Goal: Book appointment/travel/reservation

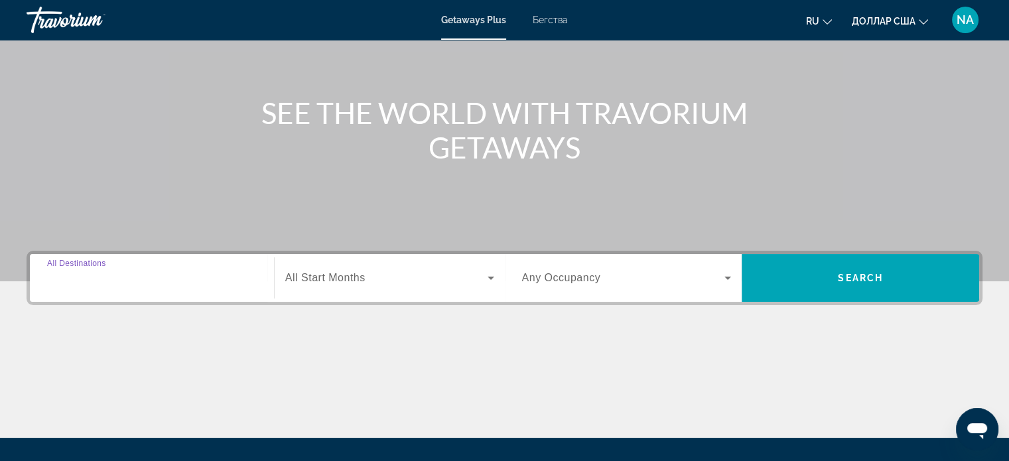
click at [138, 279] on input "Destination All Destinations" at bounding box center [152, 279] width 210 height 16
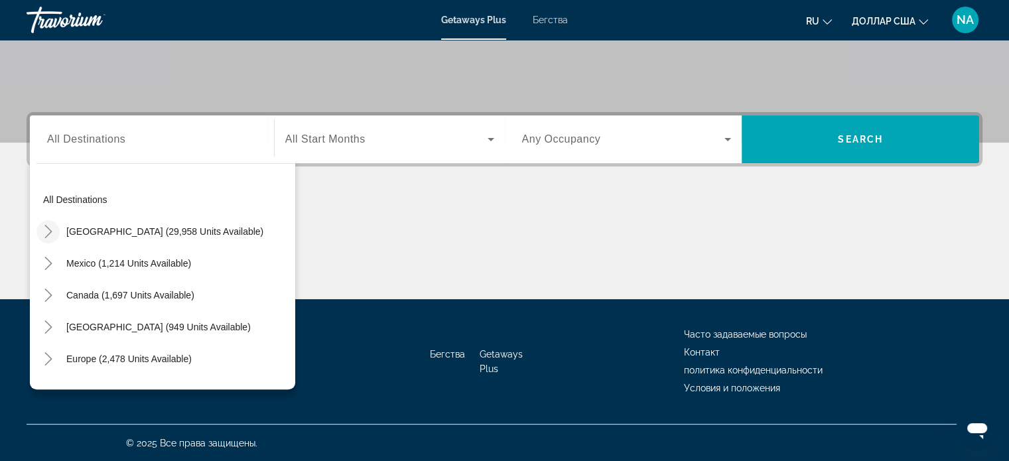
drag, startPoint x: 47, startPoint y: 267, endPoint x: 55, endPoint y: 233, distance: 35.4
click at [55, 233] on mat-tree "All destinations United States (29,958 units available) Mexico (1,214 units ava…" at bounding box center [165, 391] width 259 height 414
click at [46, 230] on icon "Toggle United States (29,958 units available)" at bounding box center [48, 231] width 13 height 13
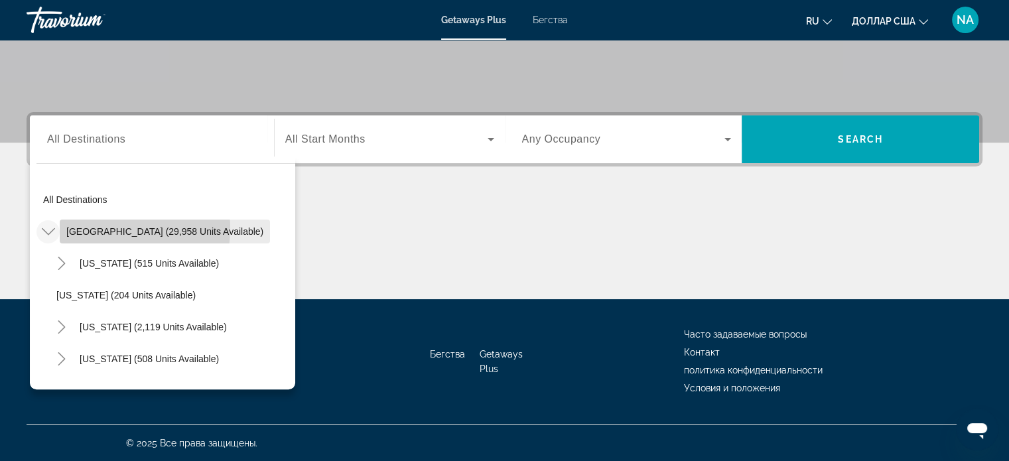
click at [100, 228] on span "United States (29,958 units available)" at bounding box center [164, 231] width 197 height 11
type input "**********"
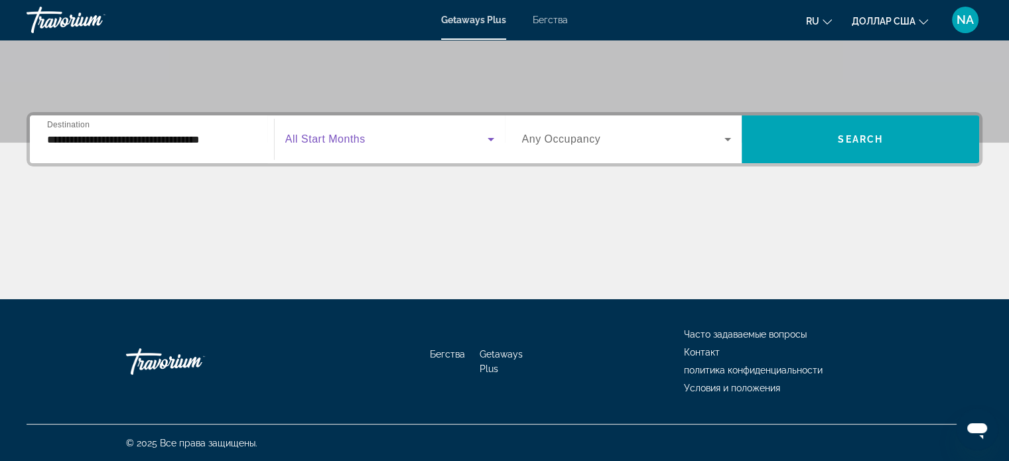
click at [490, 139] on icon "Виджет поиска" at bounding box center [491, 139] width 7 height 3
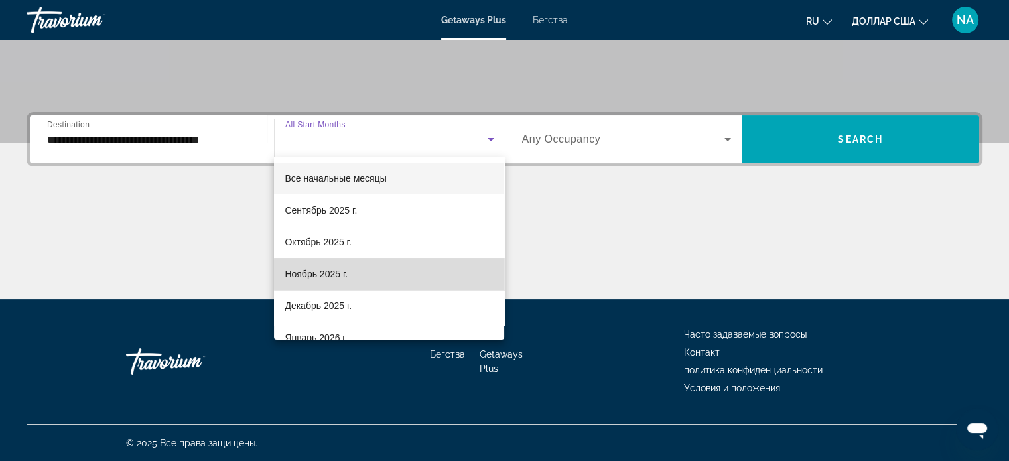
click at [443, 275] on mat-option "Ноябрь 2025 г." at bounding box center [389, 274] width 230 height 32
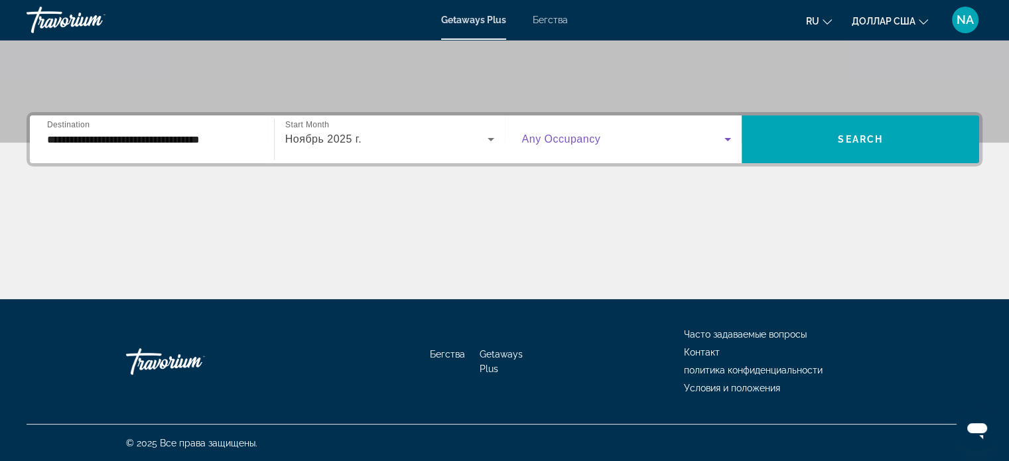
click at [728, 139] on icon "Виджет поиска" at bounding box center [727, 139] width 7 height 3
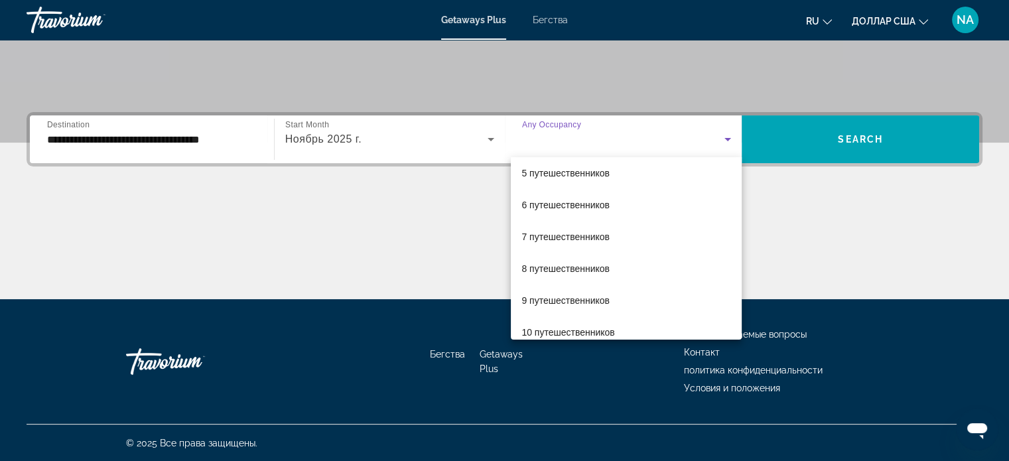
scroll to position [146, 0]
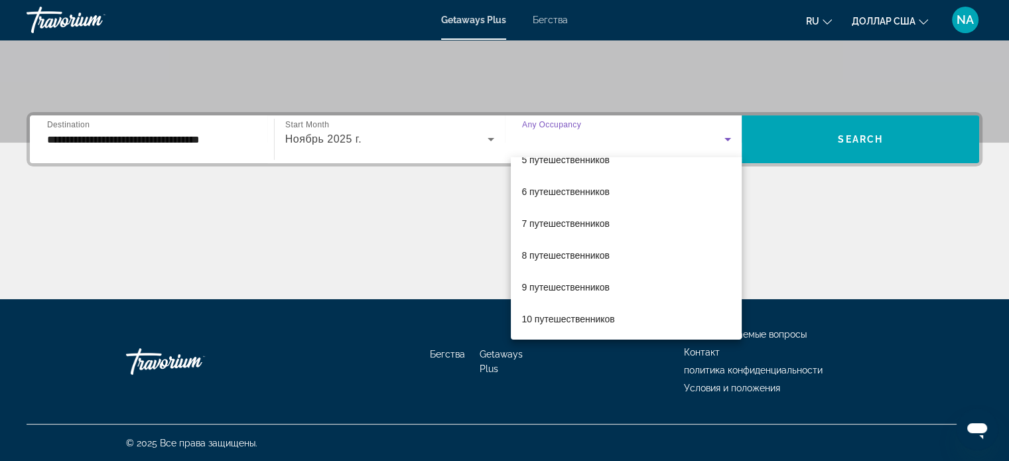
click at [842, 209] on div at bounding box center [504, 230] width 1009 height 461
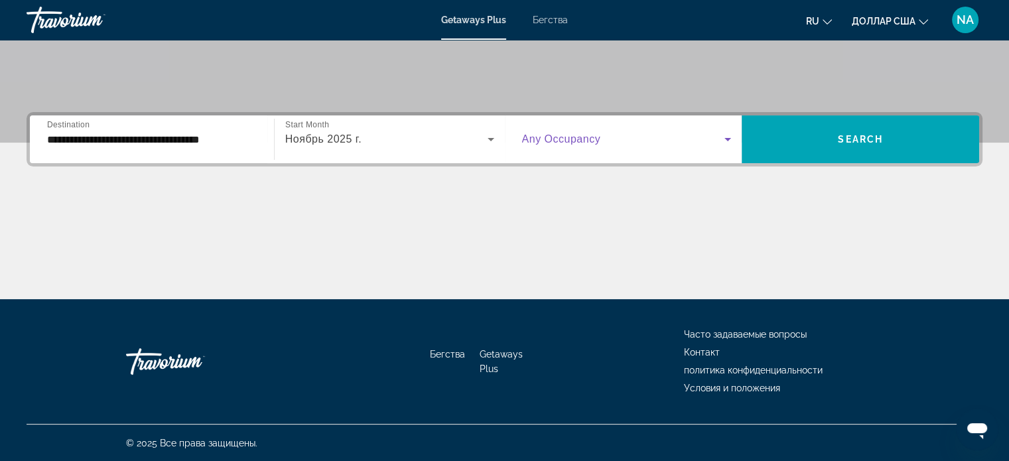
drag, startPoint x: 726, startPoint y: 140, endPoint x: 664, endPoint y: 142, distance: 61.7
click at [664, 142] on span "Виджет поиска" at bounding box center [623, 139] width 203 height 16
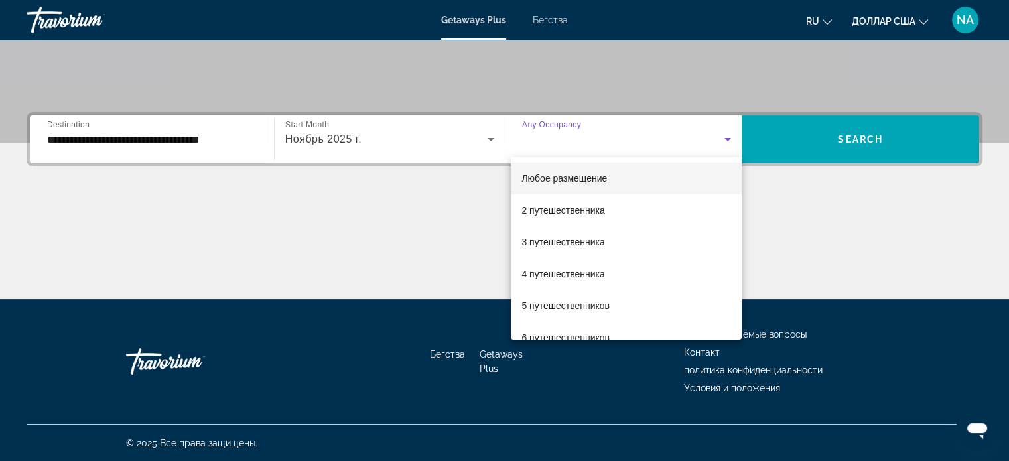
click at [664, 142] on div at bounding box center [504, 230] width 1009 height 461
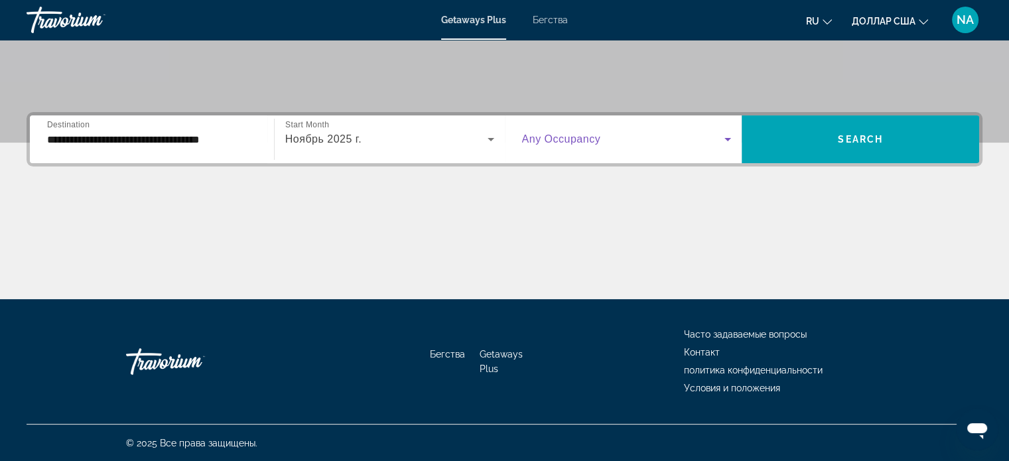
click at [664, 142] on span "Виджет поиска" at bounding box center [623, 139] width 203 height 16
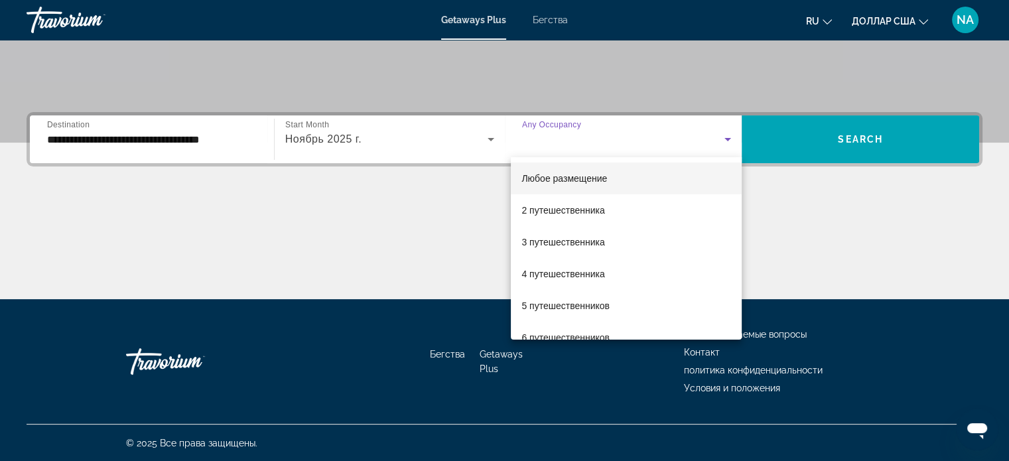
click at [664, 142] on div at bounding box center [504, 230] width 1009 height 461
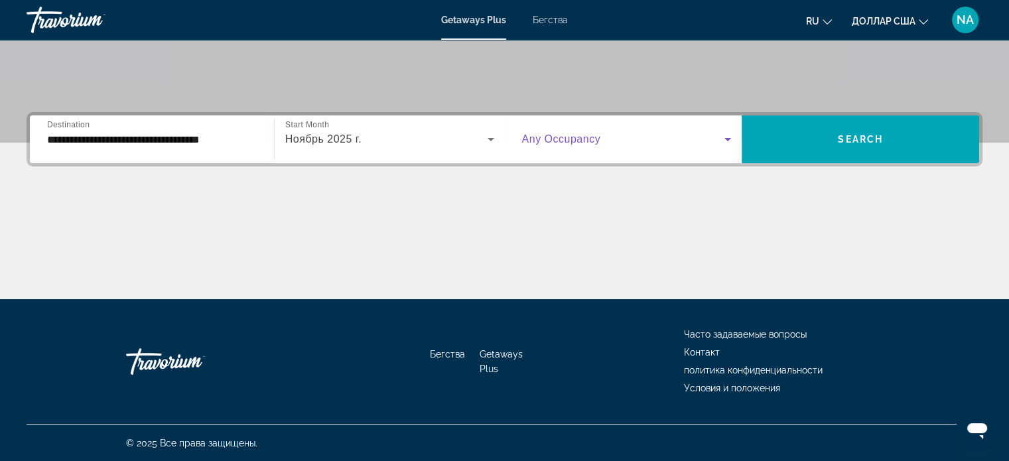
click at [664, 142] on span "Виджет поиска" at bounding box center [623, 139] width 203 height 16
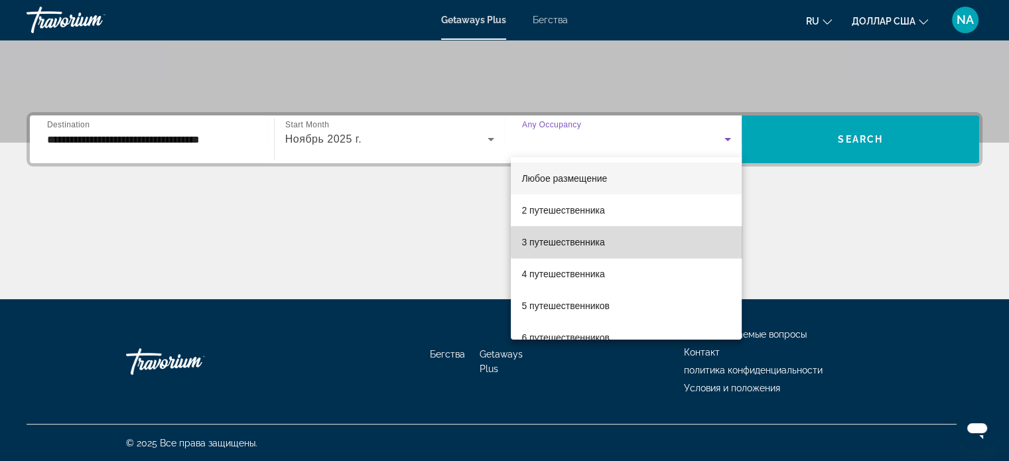
click at [650, 241] on mat-option "3 путешественника" at bounding box center [626, 242] width 231 height 32
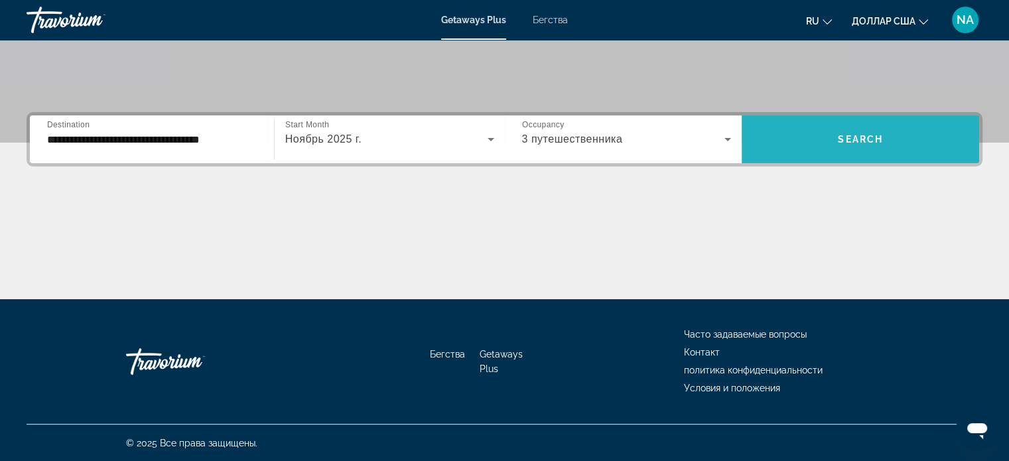
click at [823, 148] on span "Виджет поиска" at bounding box center [860, 139] width 237 height 32
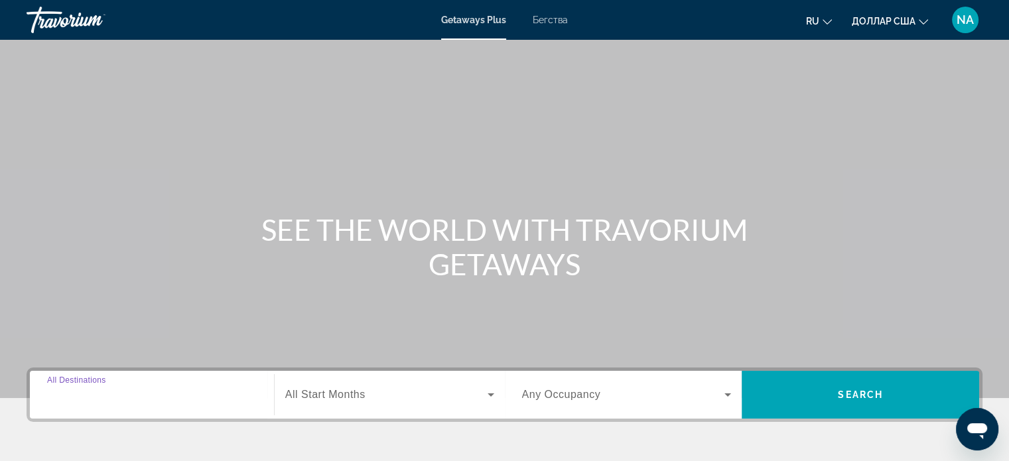
click at [141, 395] on input "Destination All Destinations" at bounding box center [152, 395] width 210 height 16
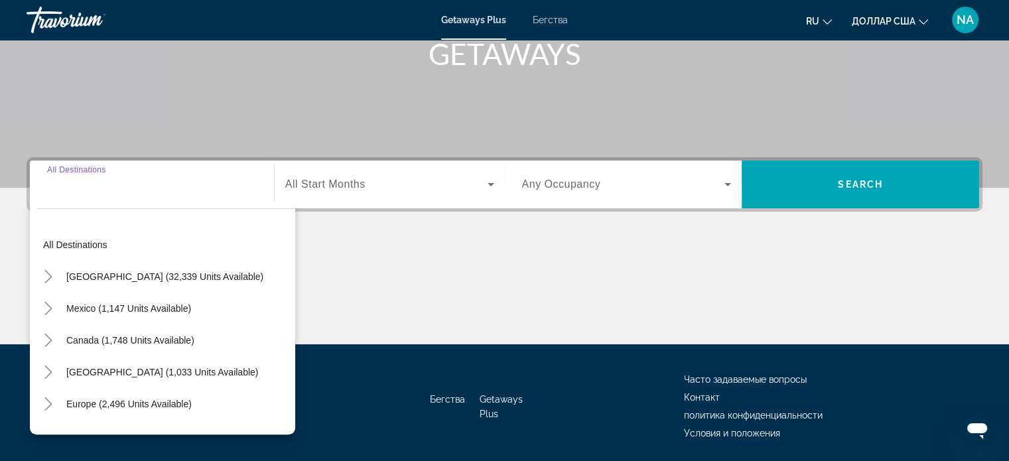
scroll to position [255, 0]
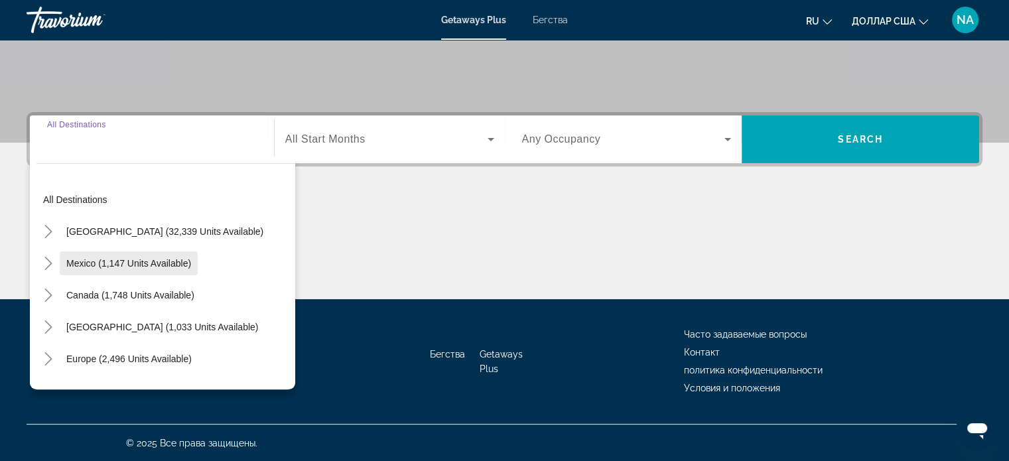
click at [158, 247] on span "Виджет поиска" at bounding box center [129, 263] width 138 height 32
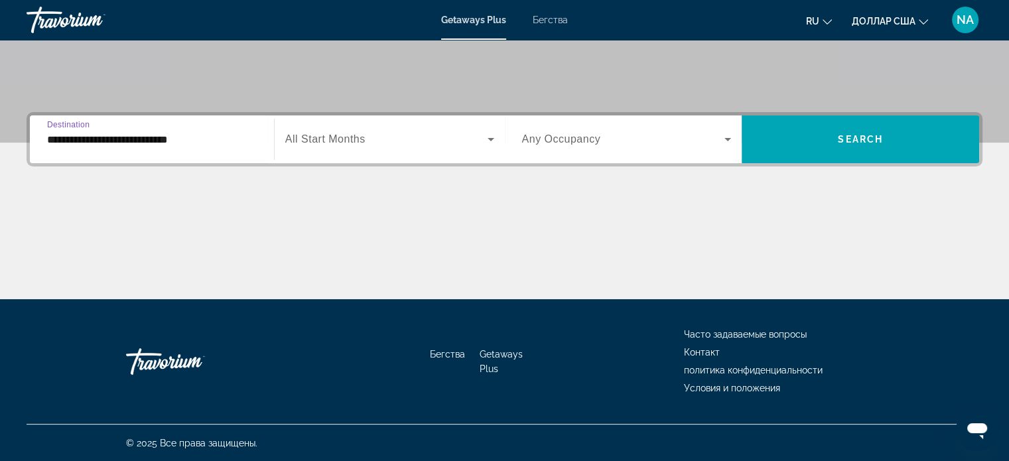
click at [205, 142] on input "**********" at bounding box center [152, 140] width 210 height 16
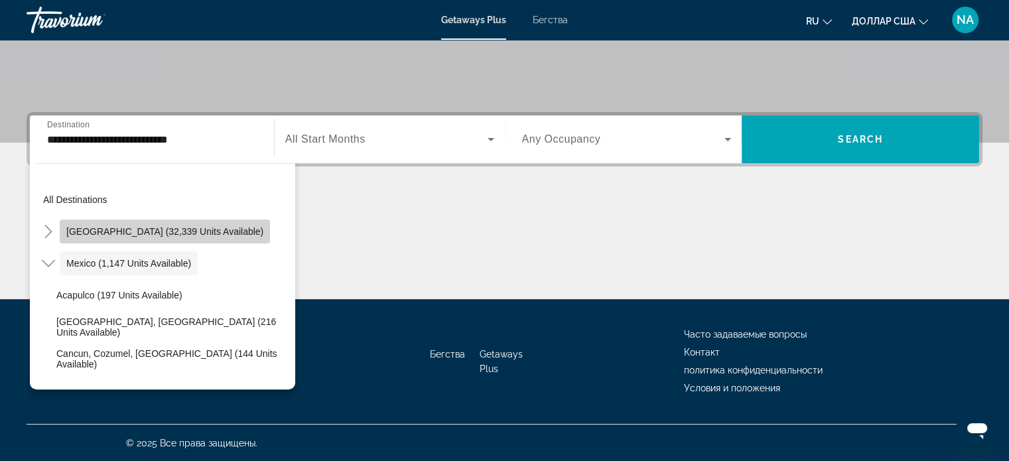
click at [190, 233] on span "[GEOGRAPHIC_DATA] (32,339 units available)" at bounding box center [164, 231] width 197 height 11
type input "**********"
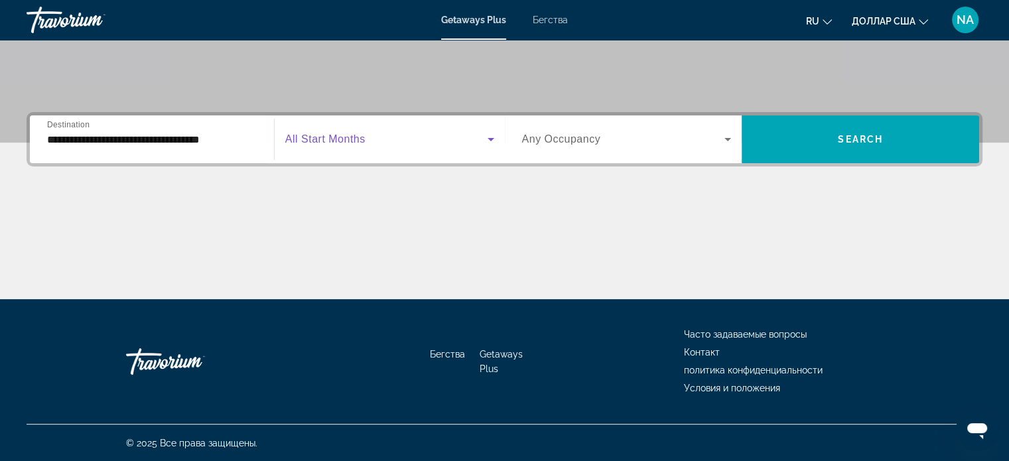
click at [490, 141] on icon "Виджет поиска" at bounding box center [491, 139] width 16 height 16
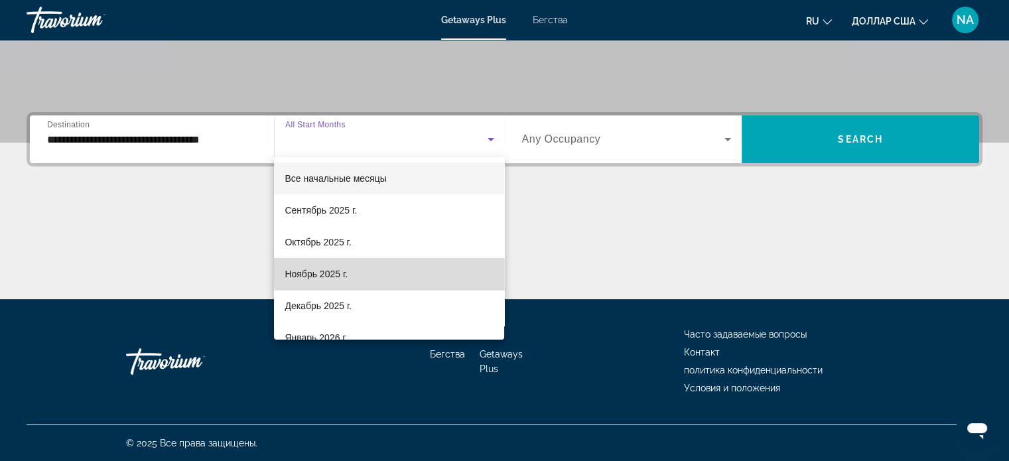
click at [460, 271] on mat-option "Ноябрь 2025 г." at bounding box center [389, 274] width 230 height 32
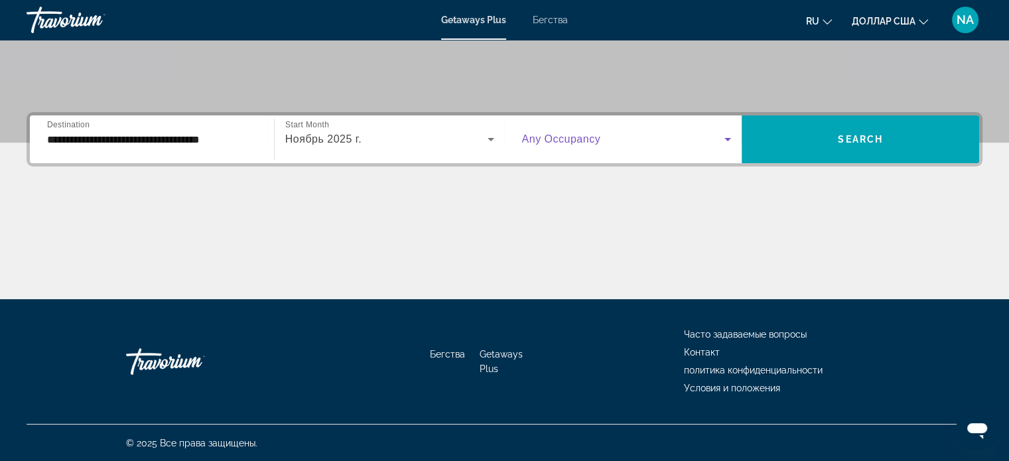
click at [728, 138] on icon "Виджет поиска" at bounding box center [727, 139] width 7 height 3
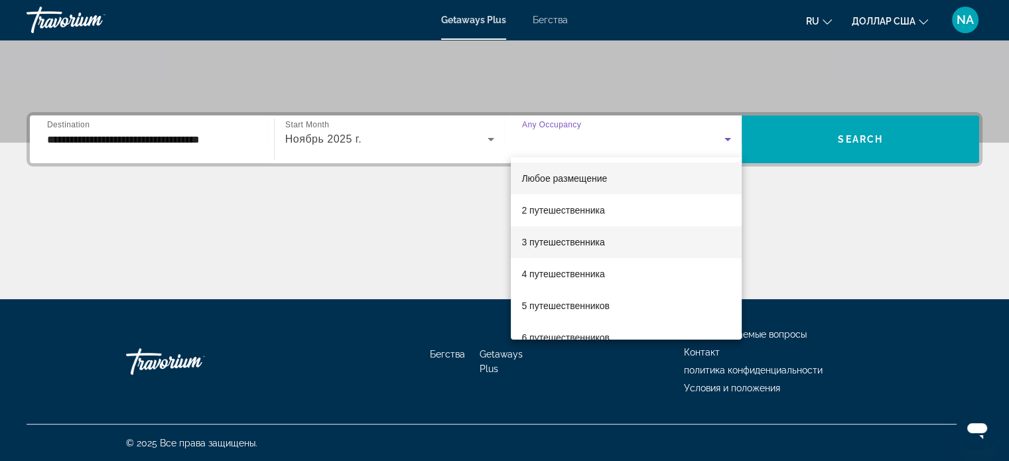
click at [693, 246] on mat-option "3 путешественника" at bounding box center [626, 242] width 231 height 32
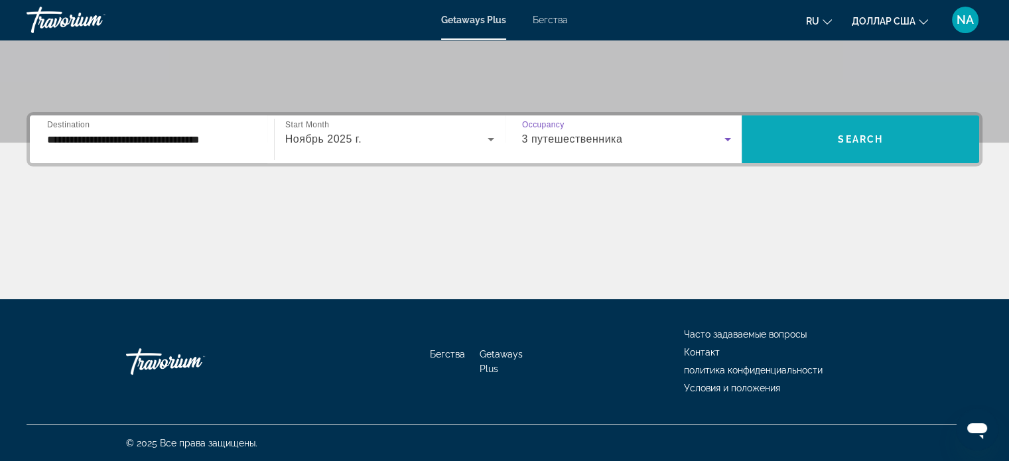
click at [813, 137] on span "Виджет поиска" at bounding box center [860, 139] width 237 height 32
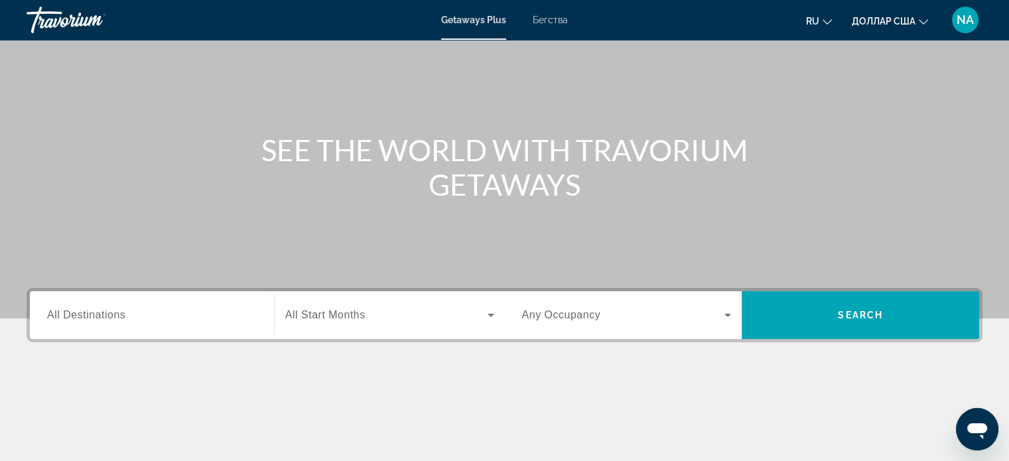
scroll to position [80, 0]
click at [197, 314] on input "Destination All Destinations" at bounding box center [152, 316] width 210 height 16
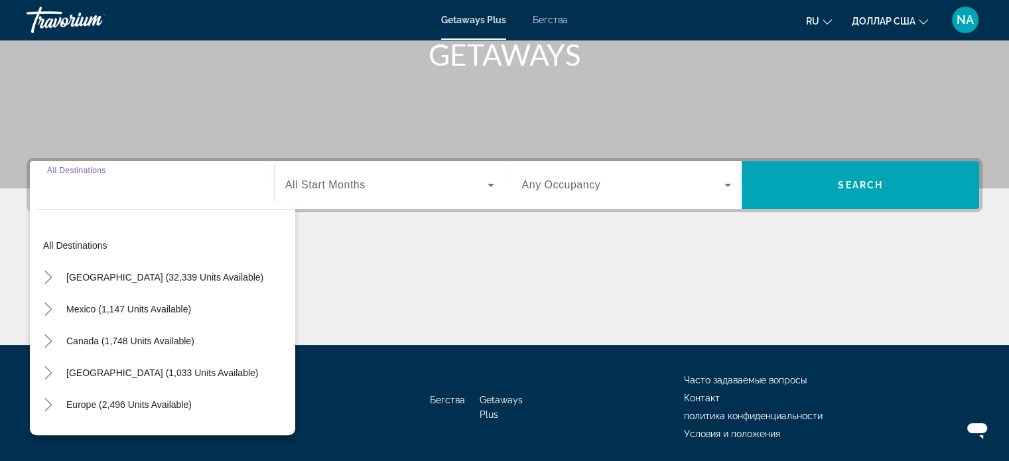
scroll to position [255, 0]
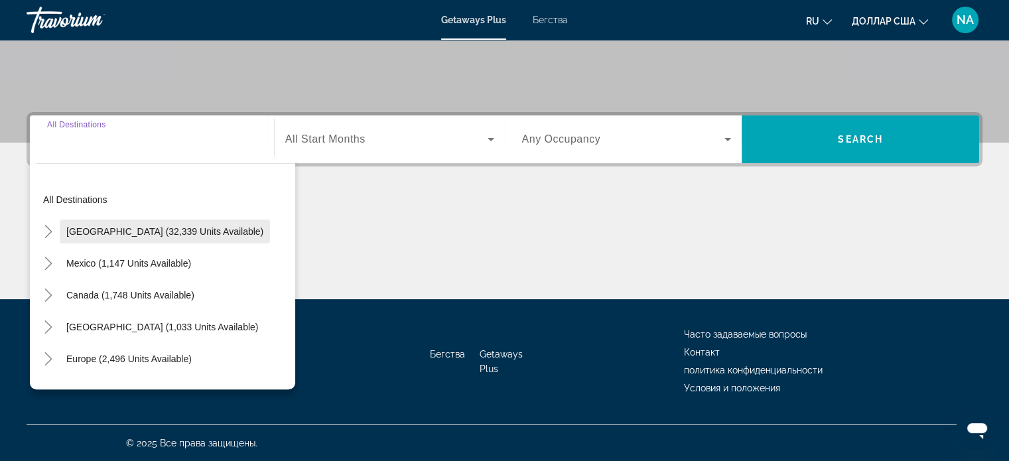
click at [201, 241] on span "Виджет поиска" at bounding box center [165, 232] width 210 height 32
type input "**********"
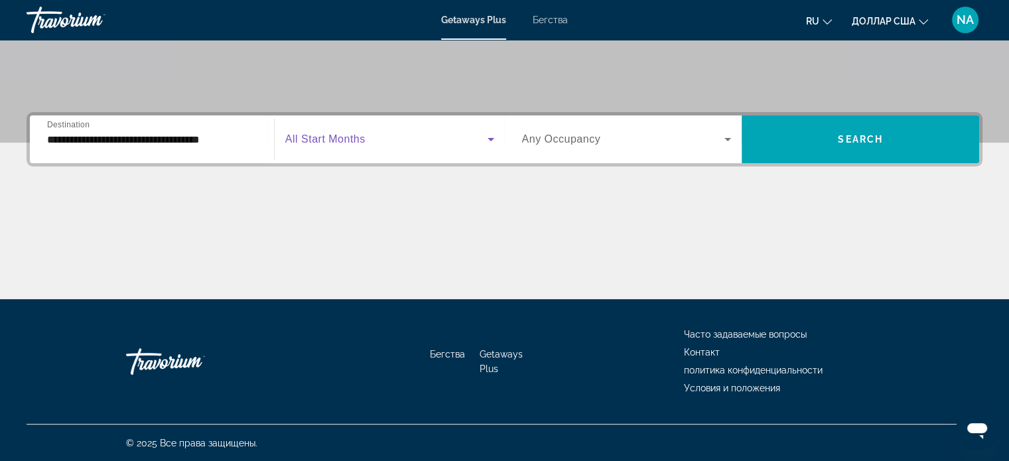
click at [492, 139] on icon "Виджет поиска" at bounding box center [491, 139] width 7 height 3
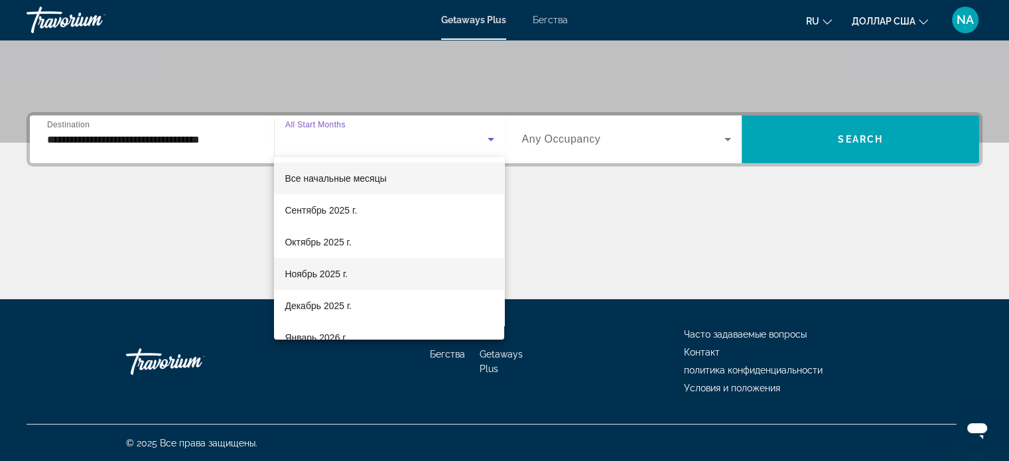
click at [466, 262] on mat-option "Ноябрь 2025 г." at bounding box center [389, 274] width 230 height 32
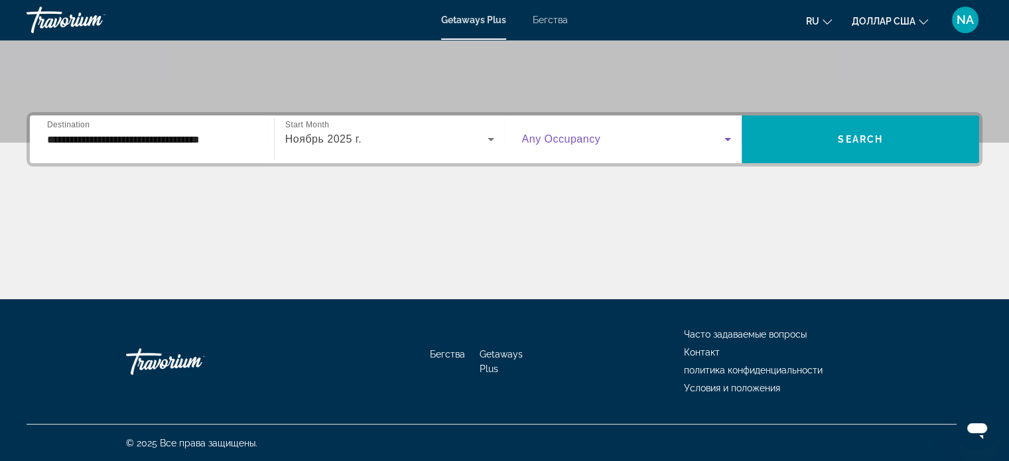
click at [726, 135] on icon "Виджет поиска" at bounding box center [728, 139] width 16 height 16
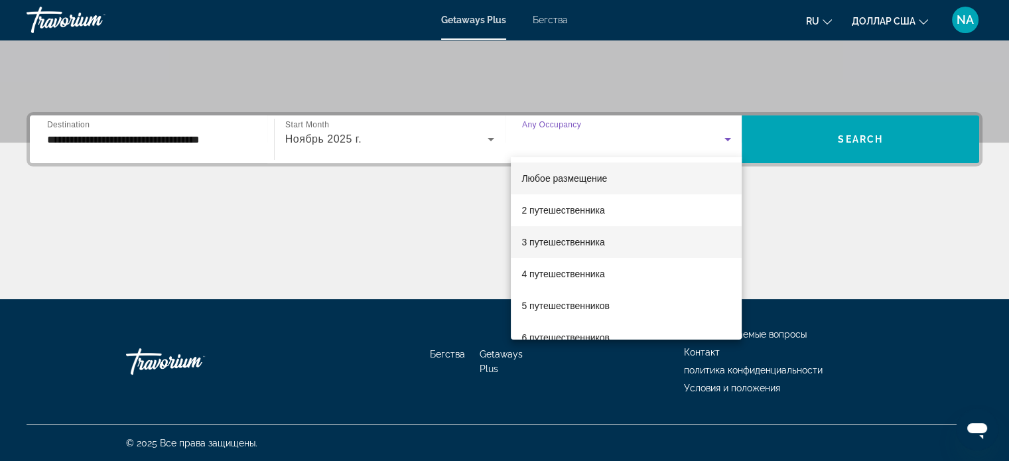
click at [693, 234] on mat-option "3 путешественника" at bounding box center [626, 242] width 231 height 32
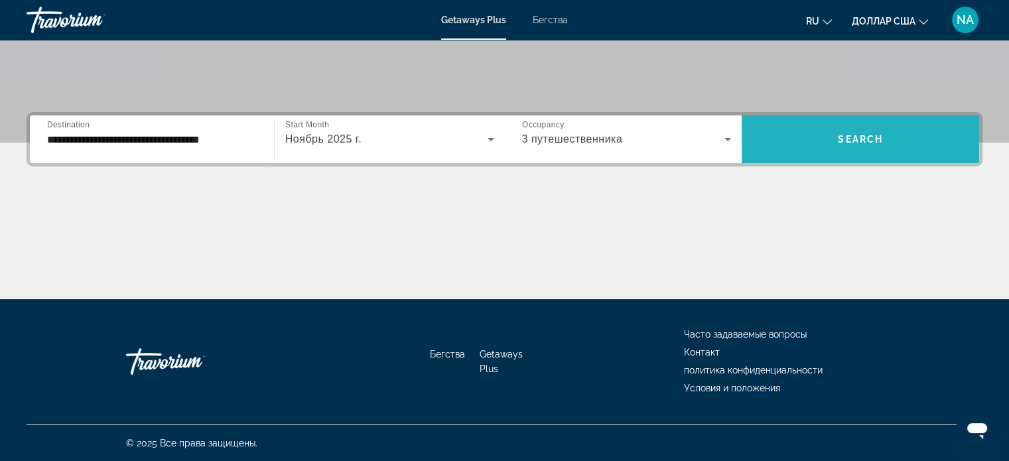
click at [827, 145] on span "Виджет поиска" at bounding box center [860, 139] width 237 height 32
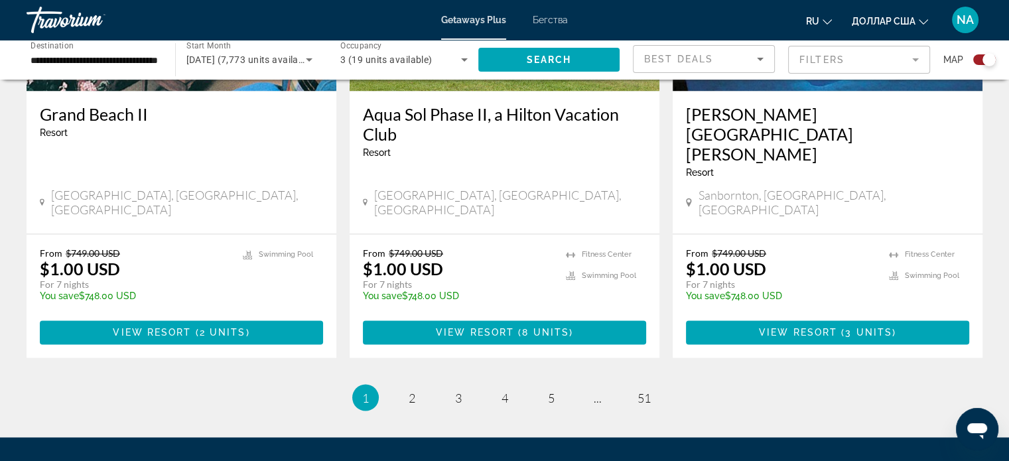
scroll to position [2116, 0]
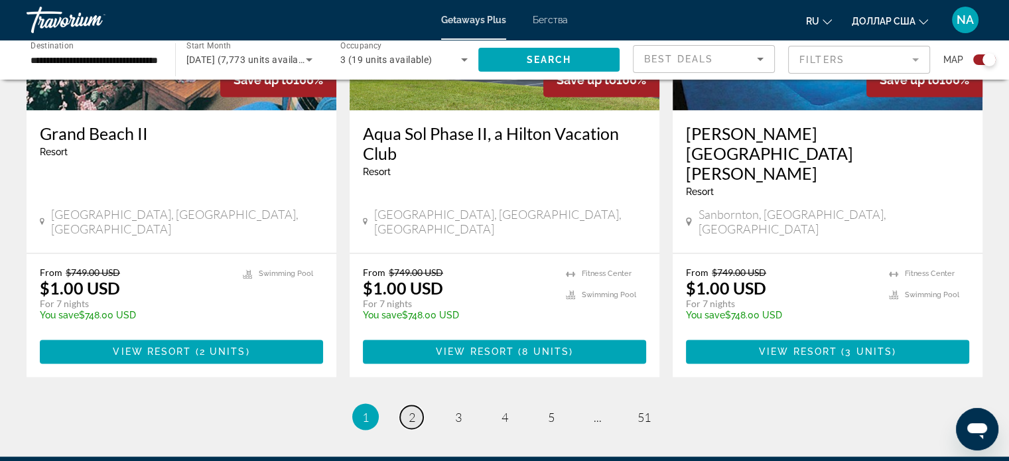
click at [411, 409] on span "2" at bounding box center [412, 416] width 7 height 15
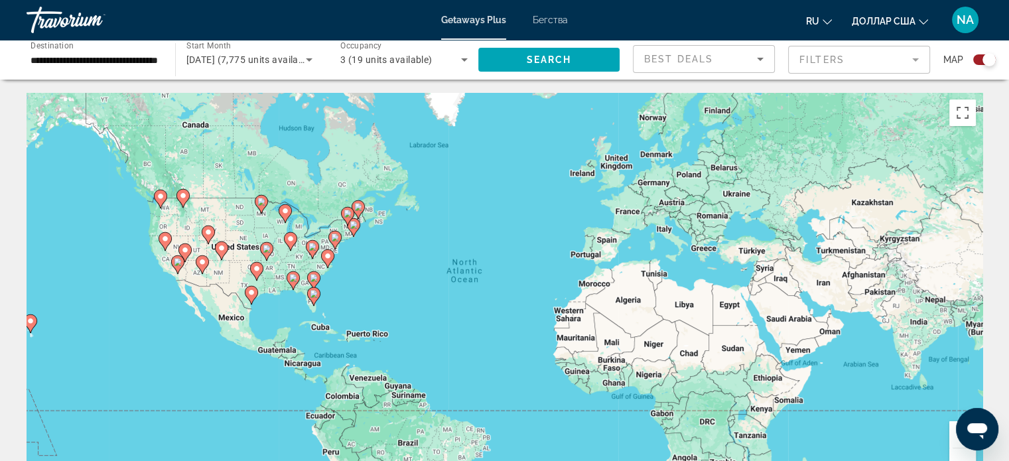
click at [328, 253] on image "Основное содержание" at bounding box center [328, 256] width 8 height 8
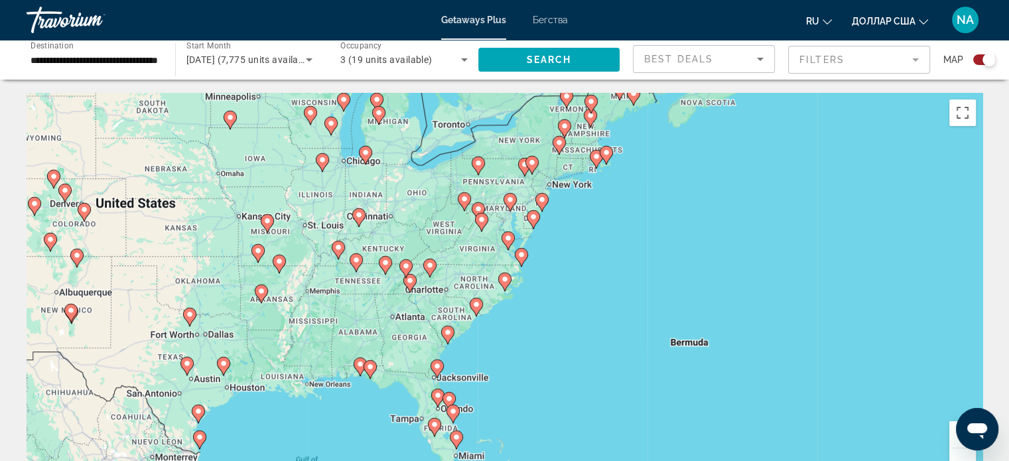
click at [596, 167] on icon "Основное содержание" at bounding box center [596, 159] width 12 height 17
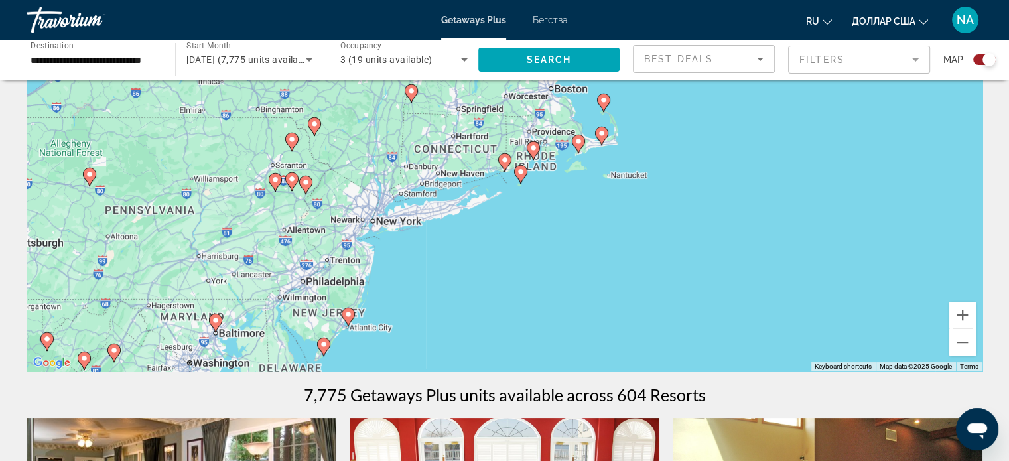
scroll to position [119, 0]
click at [347, 312] on image "Основное содержание" at bounding box center [348, 314] width 8 height 8
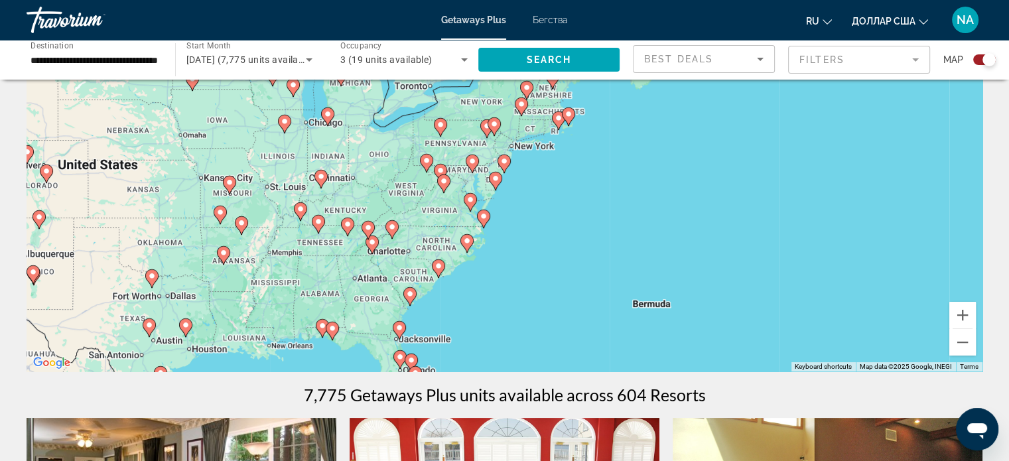
click at [483, 212] on image "Основное содержание" at bounding box center [484, 216] width 8 height 8
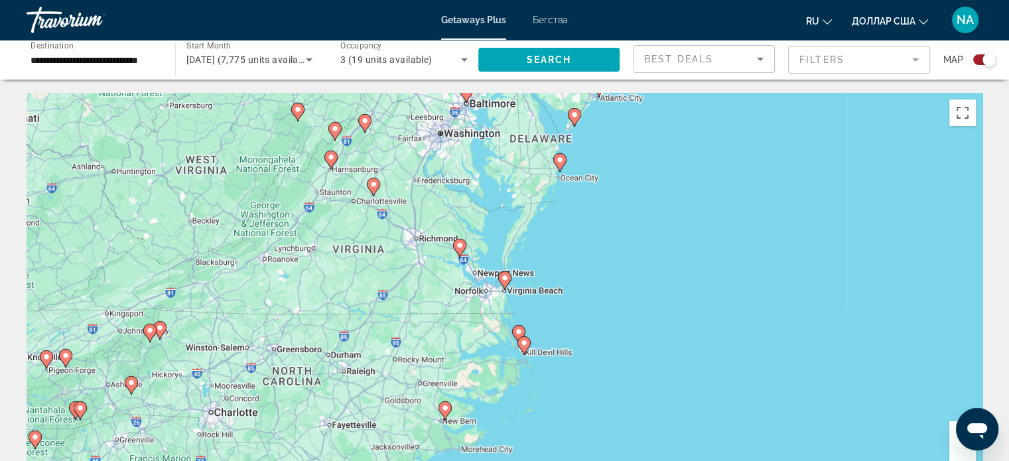
scroll to position [0, 0]
click at [557, 164] on icon "Основное содержание" at bounding box center [559, 162] width 12 height 17
type input "**********"
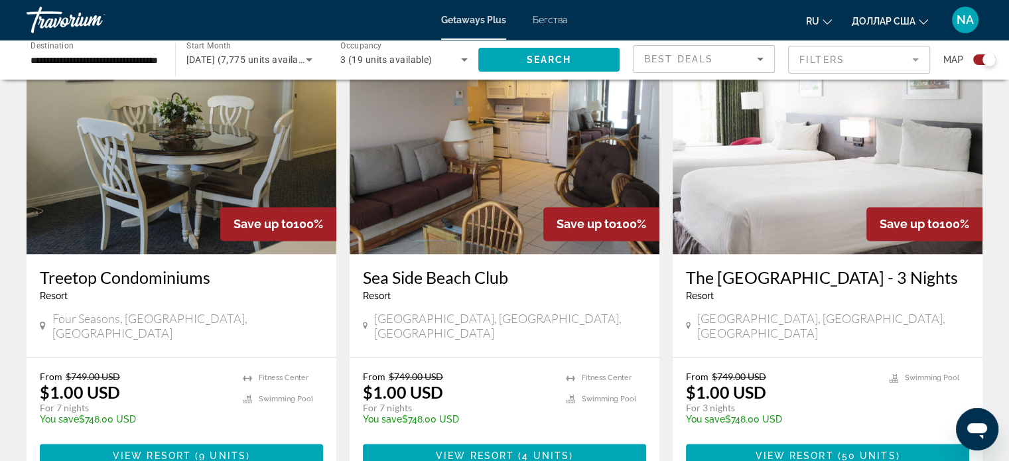
scroll to position [1950, 0]
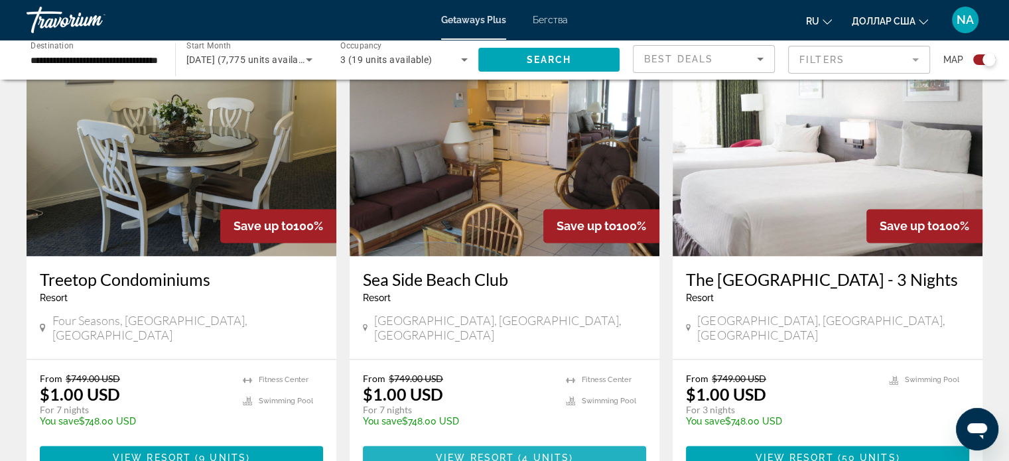
click at [546, 452] on span "4 units" at bounding box center [545, 457] width 47 height 11
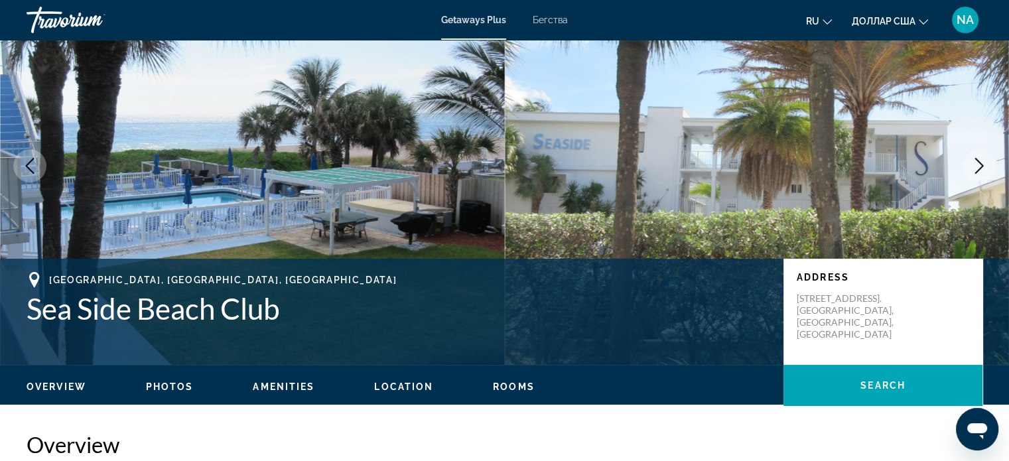
scroll to position [72, 0]
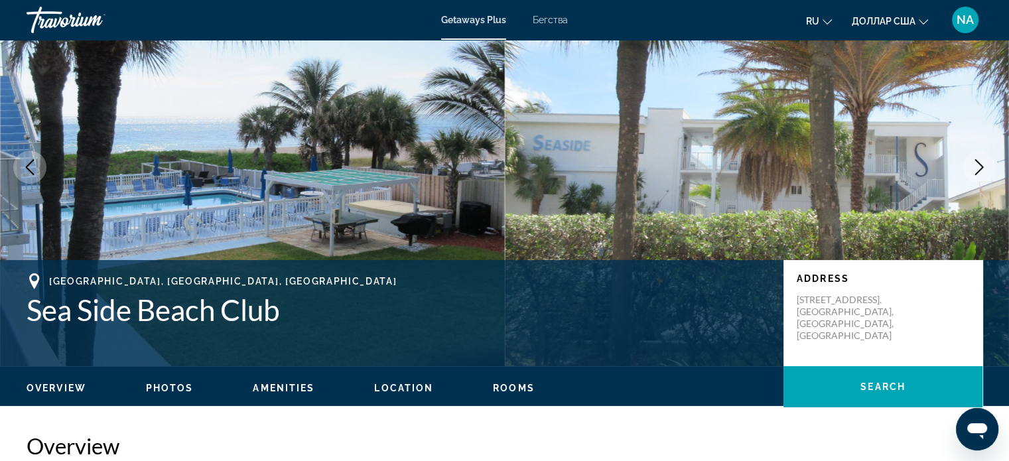
click at [161, 394] on div "Overview Photos Amenities Location Rooms Search" at bounding box center [504, 386] width 1009 height 41
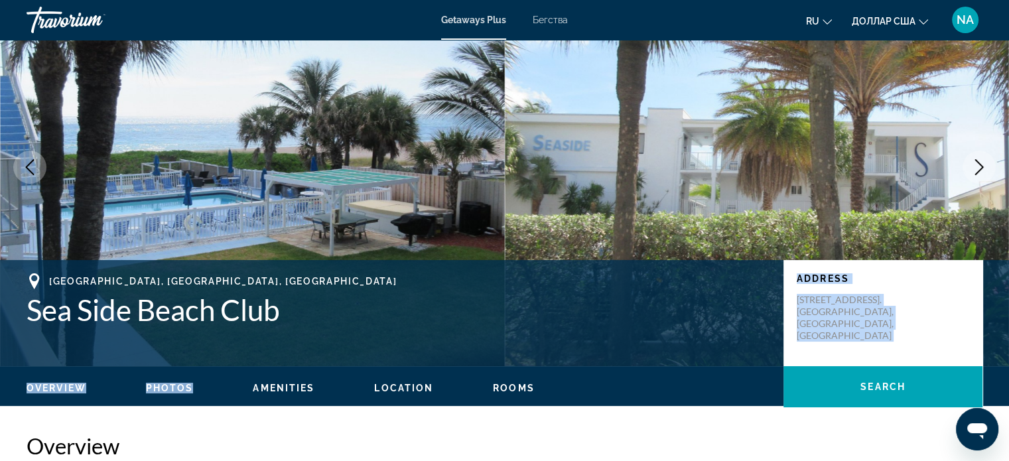
drag, startPoint x: 161, startPoint y: 394, endPoint x: 481, endPoint y: 295, distance: 335.5
click at [976, 162] on icon "Next image" at bounding box center [979, 167] width 16 height 16
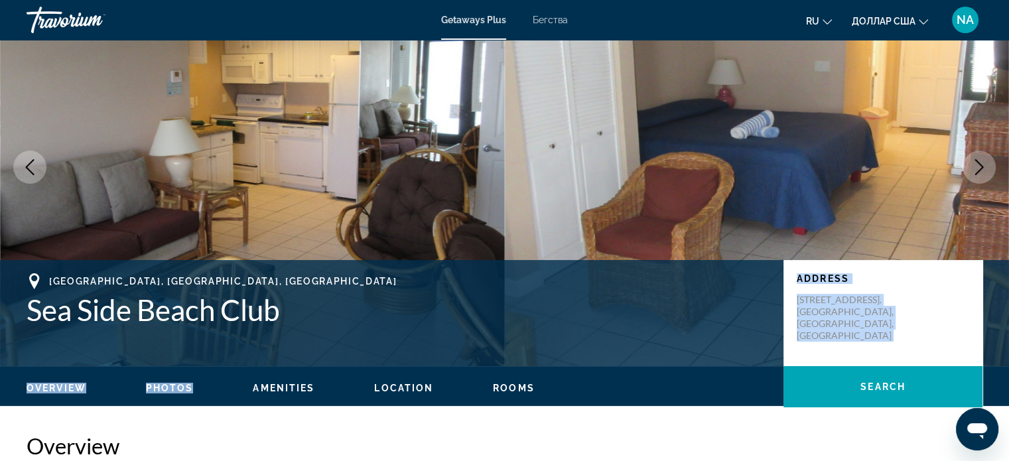
click at [976, 162] on icon "Next image" at bounding box center [979, 167] width 16 height 16
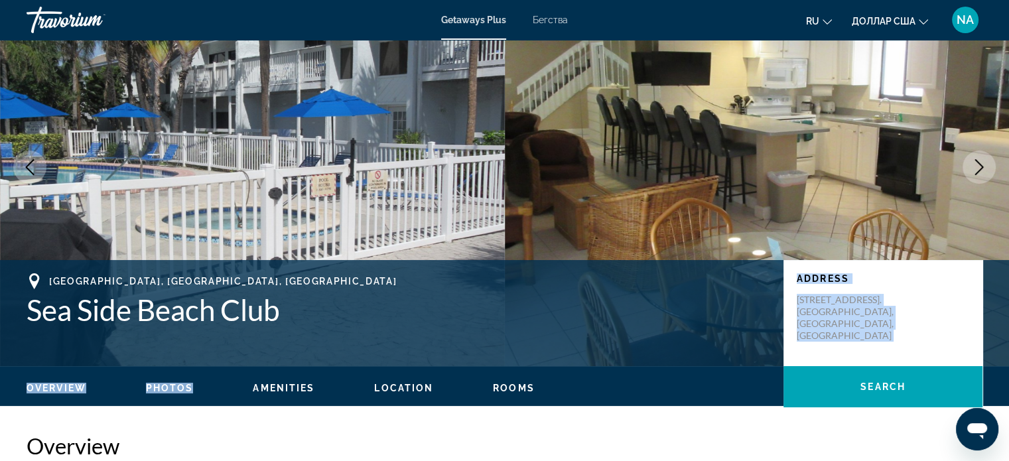
click at [976, 162] on icon "Next image" at bounding box center [979, 167] width 16 height 16
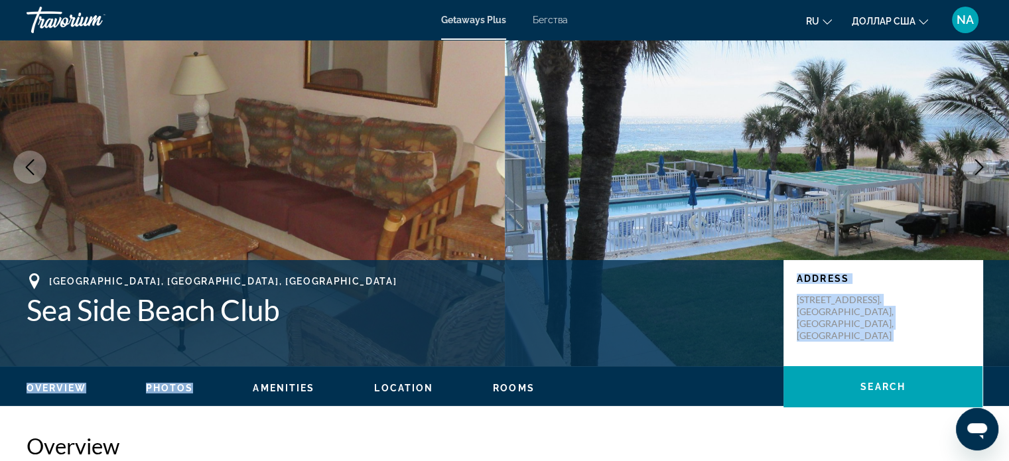
click at [976, 162] on icon "Next image" at bounding box center [979, 167] width 16 height 16
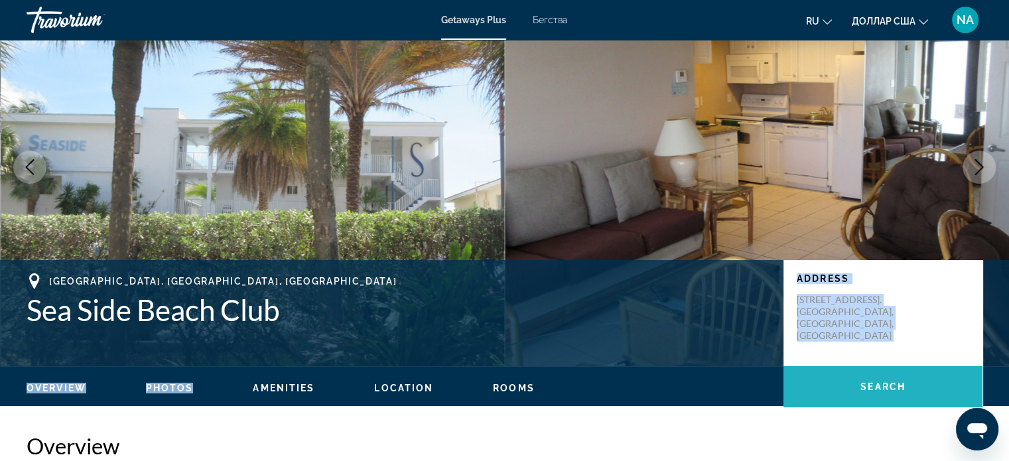
click at [898, 379] on span "Основное содержание" at bounding box center [882, 387] width 199 height 32
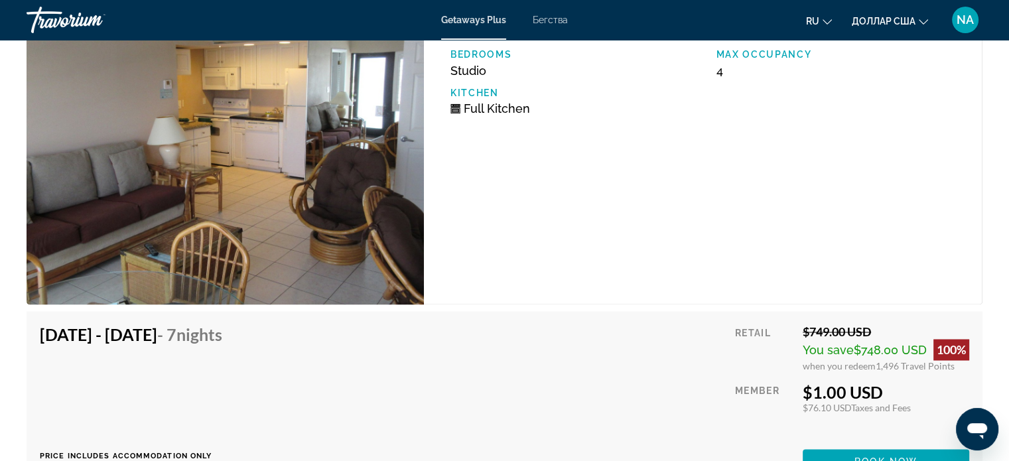
scroll to position [2144, 0]
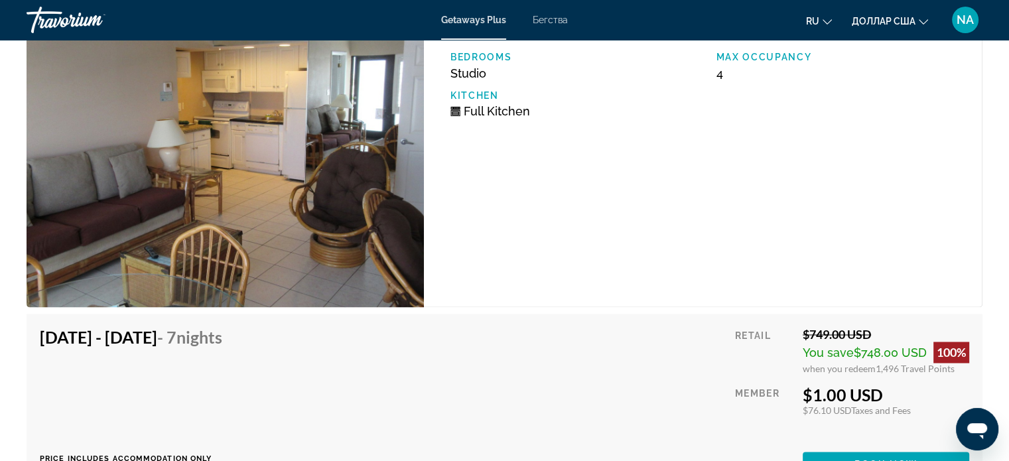
click at [249, 184] on img "Основное содержание" at bounding box center [225, 156] width 397 height 302
click at [488, 122] on div "Bedrooms Studio Max Occupancy 4 Kitchen Full Kitchen" at bounding box center [709, 90] width 531 height 76
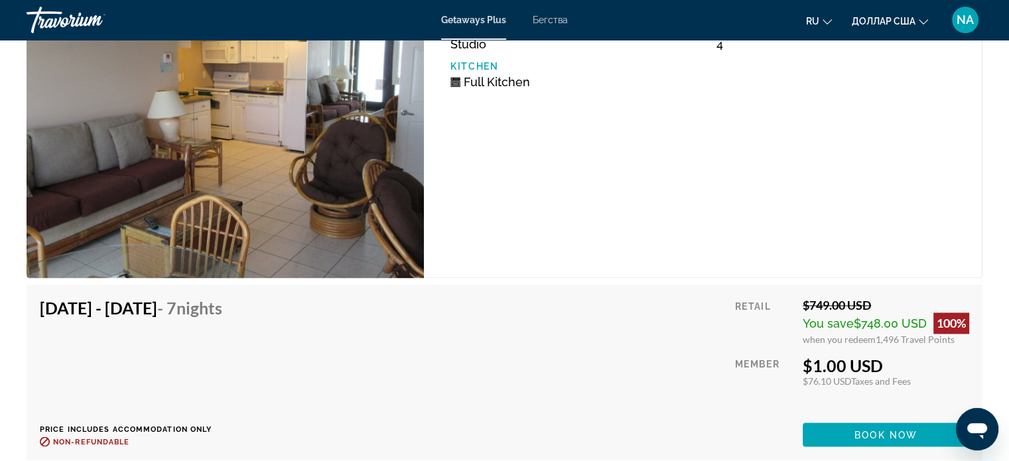
scroll to position [2229, 0]
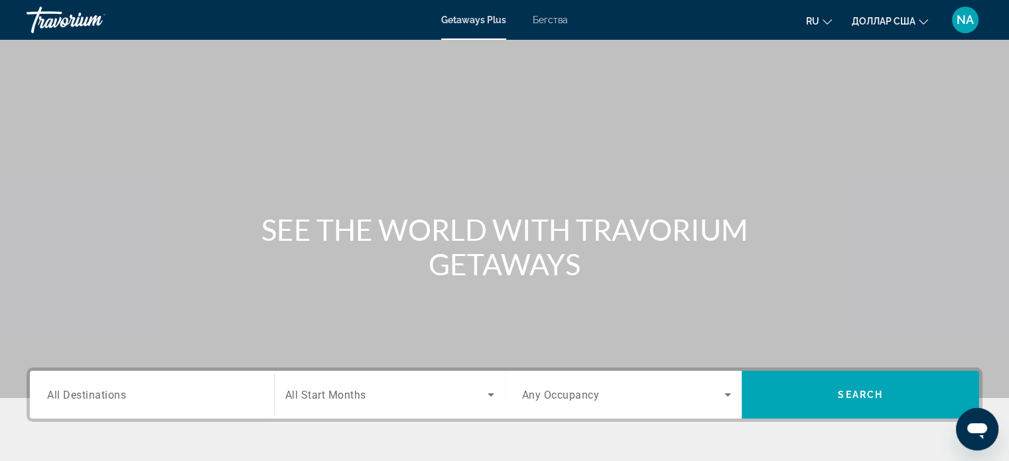
click at [180, 405] on div "Search widget" at bounding box center [152, 395] width 210 height 38
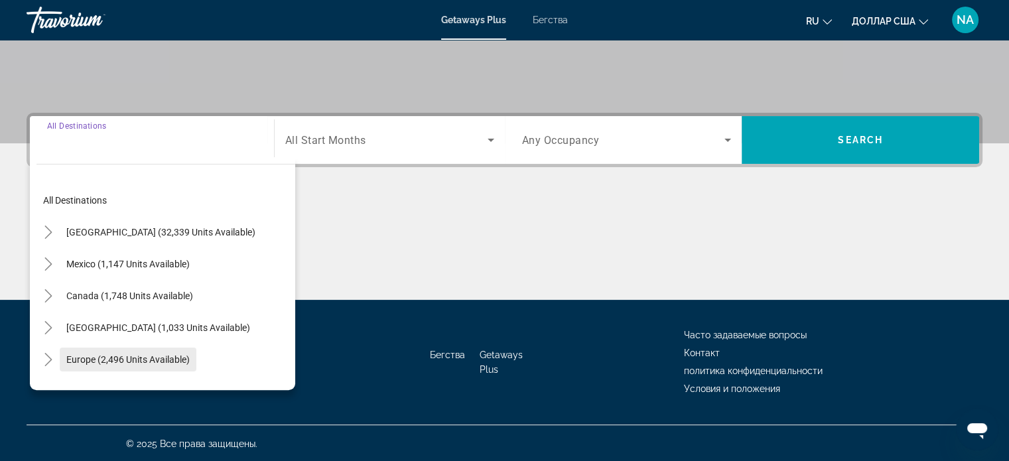
scroll to position [255, 0]
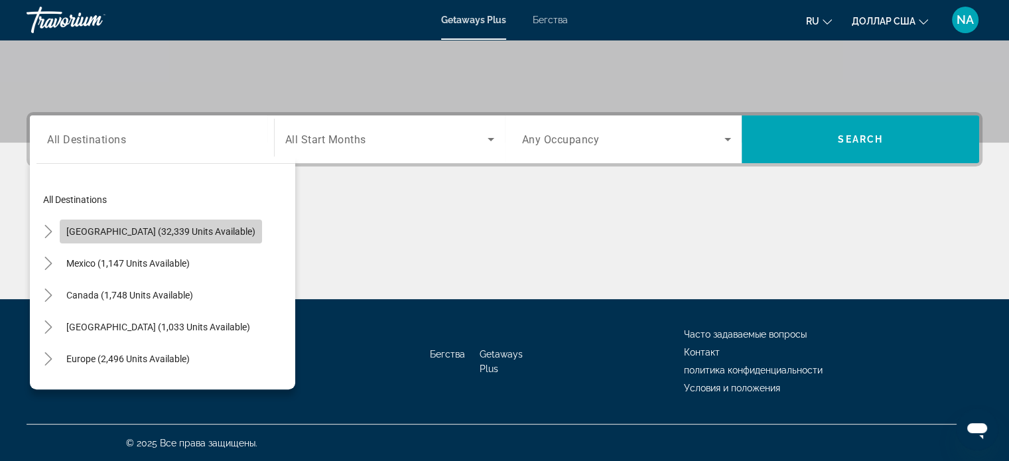
click at [172, 238] on span "Search widget" at bounding box center [161, 232] width 202 height 32
type input "**********"
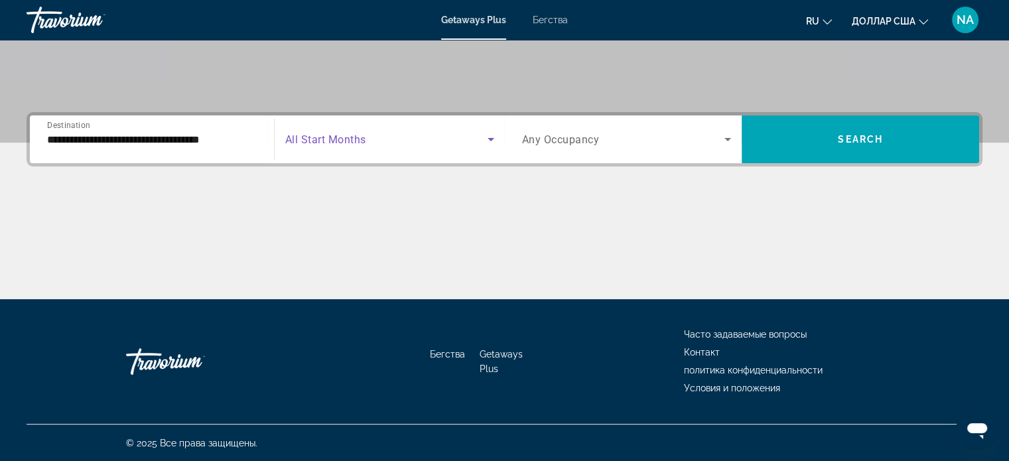
click at [491, 135] on icon "Search widget" at bounding box center [491, 139] width 16 height 16
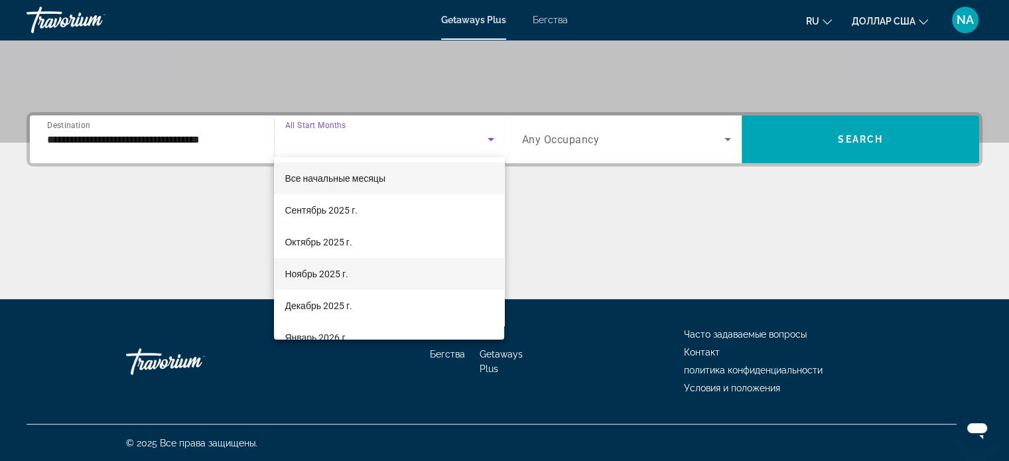
click at [464, 277] on mat-option "Ноябрь 2025 г." at bounding box center [389, 274] width 230 height 32
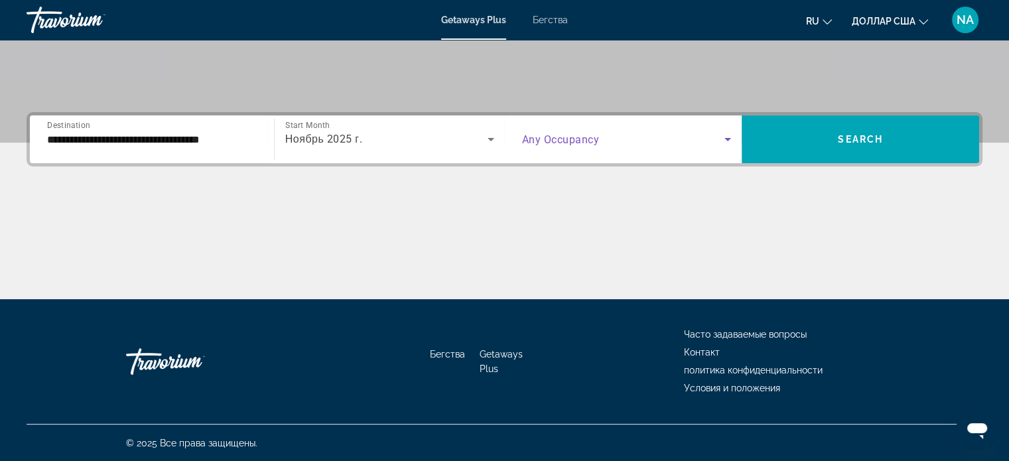
click at [729, 141] on icon "Search widget" at bounding box center [728, 139] width 16 height 16
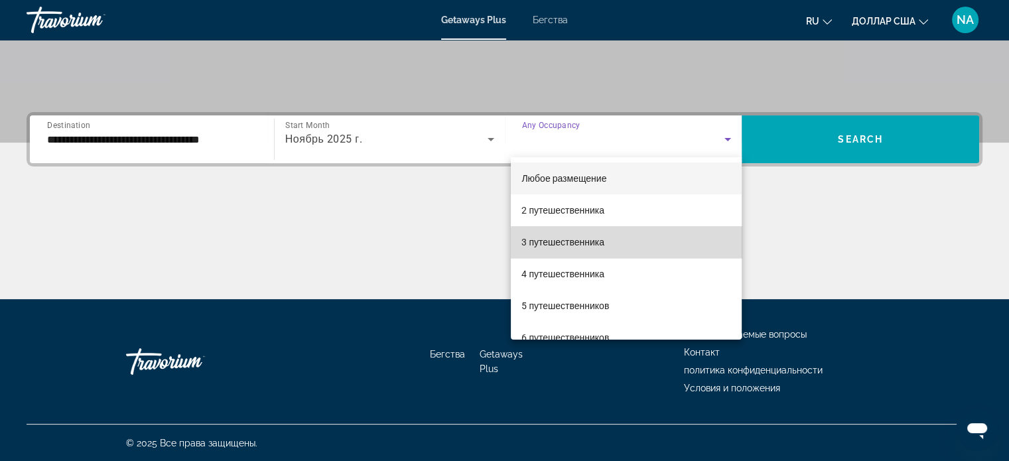
click at [681, 255] on mat-option "3 путешественника" at bounding box center [626, 242] width 231 height 32
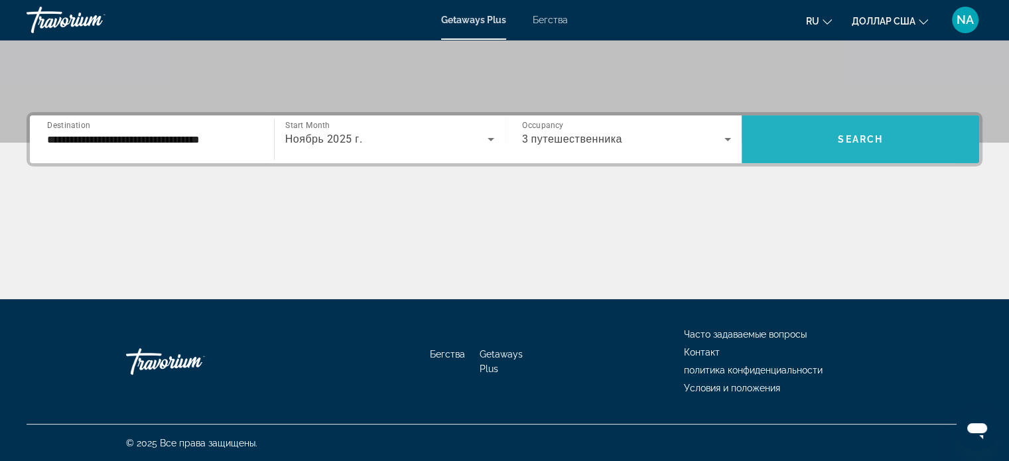
click at [799, 135] on span "Search widget" at bounding box center [860, 139] width 237 height 32
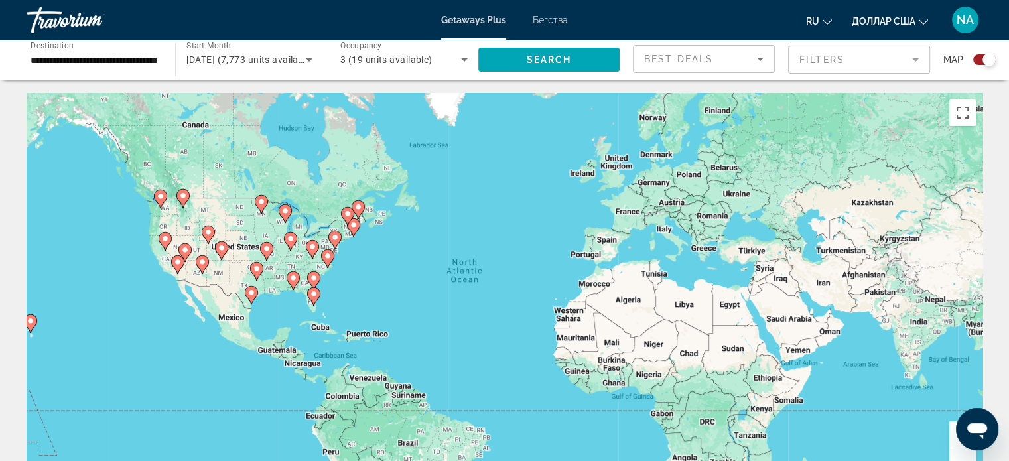
click at [777, 79] on app-map-search-filters "Best Deals Filters Map" at bounding box center [814, 60] width 363 height 40
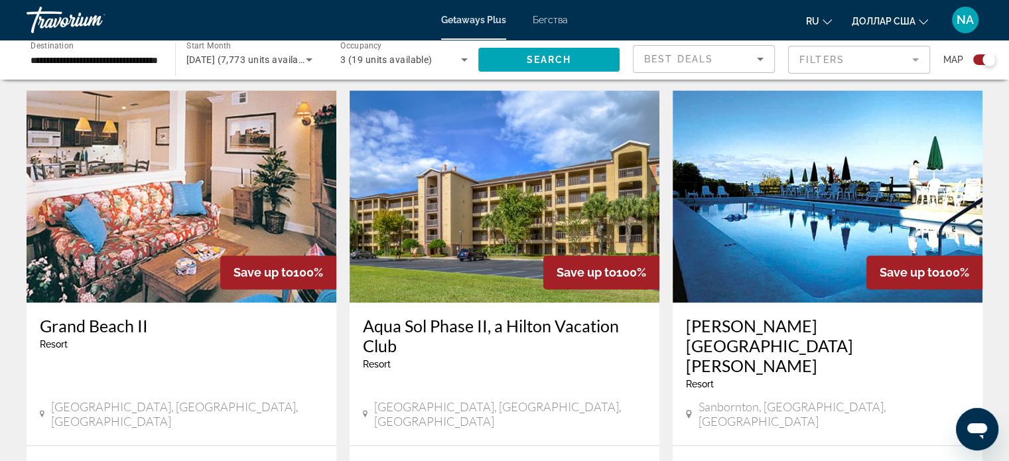
scroll to position [2135, 0]
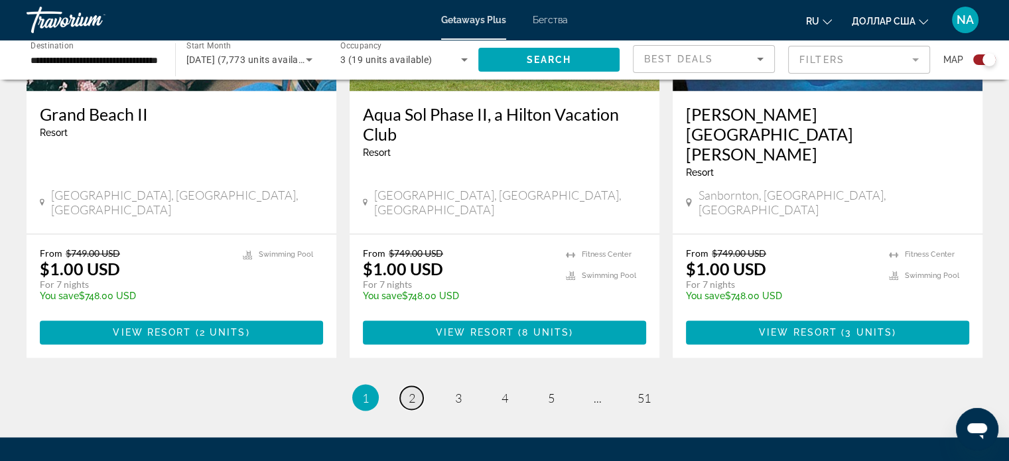
click at [412, 390] on span "2" at bounding box center [412, 397] width 7 height 15
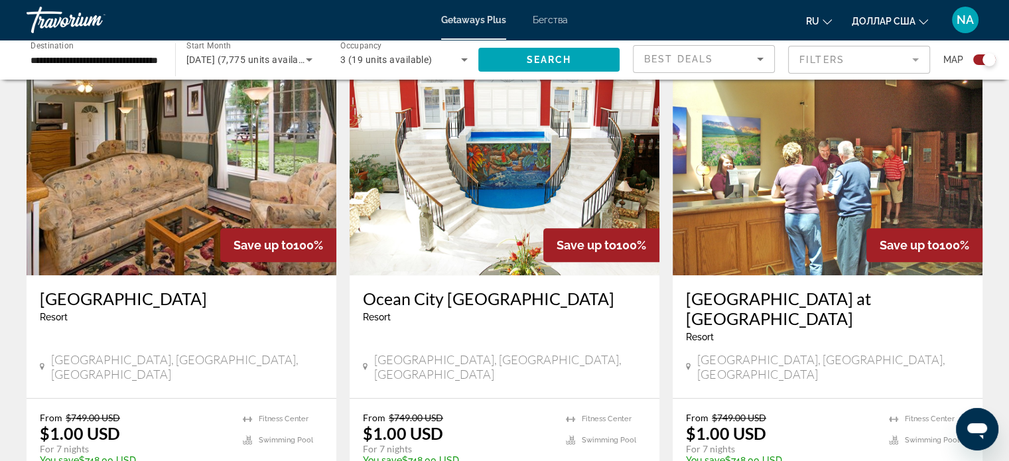
scroll to position [487, 0]
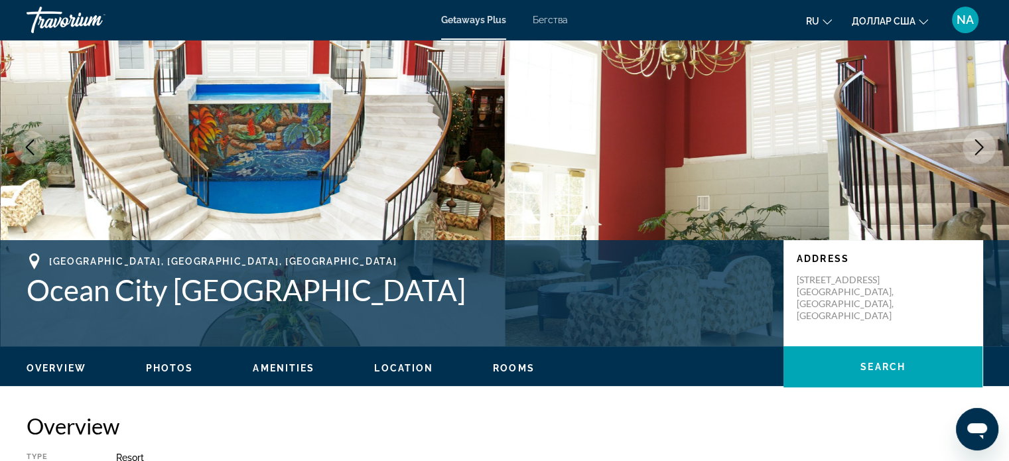
scroll to position [92, 0]
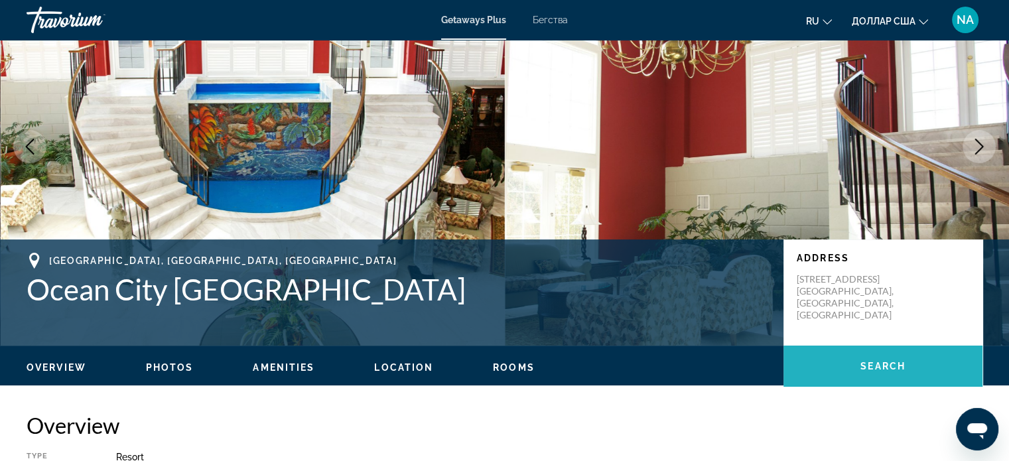
click at [847, 366] on span "Основное содержание" at bounding box center [882, 366] width 199 height 32
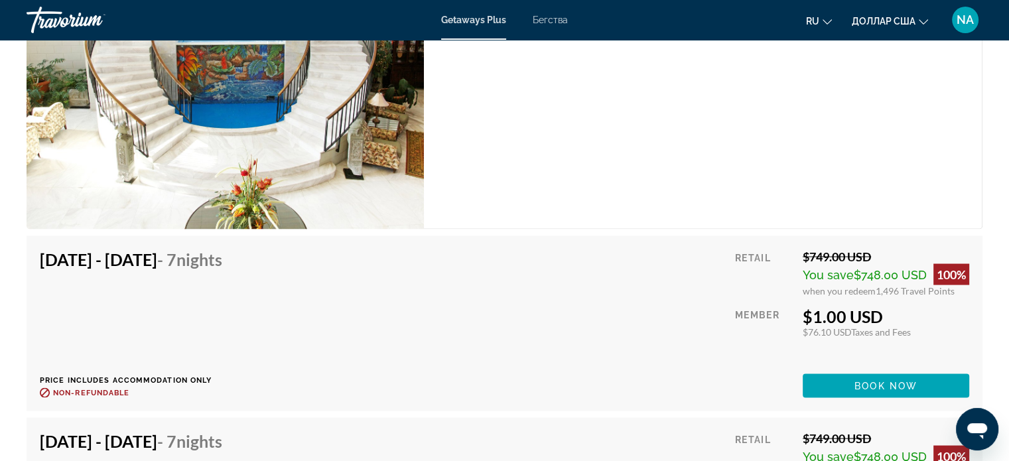
scroll to position [2581, 0]
click at [856, 381] on span "Book now" at bounding box center [885, 386] width 63 height 11
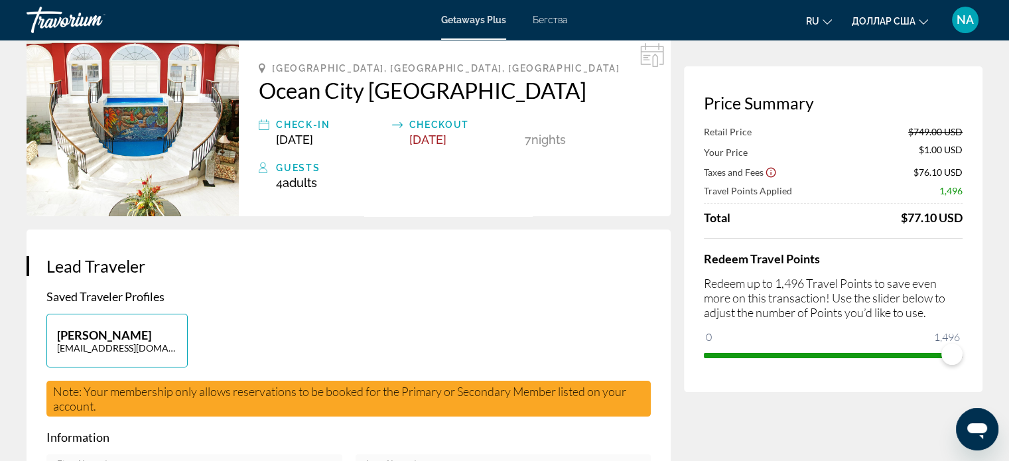
scroll to position [64, 0]
